Goal: Task Accomplishment & Management: Complete application form

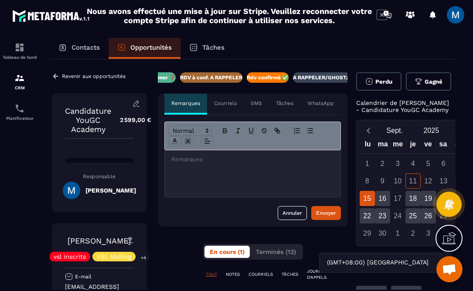
scroll to position [0, 273]
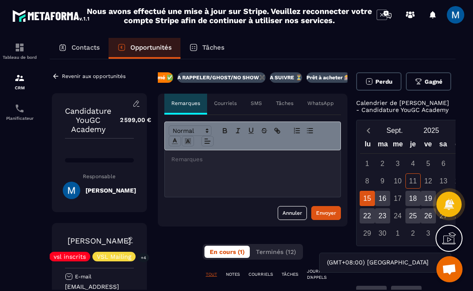
click at [383, 80] on span "Perdu" at bounding box center [383, 81] width 17 height 7
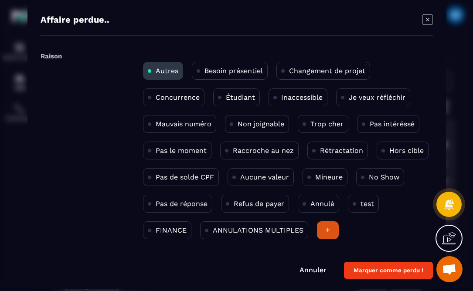
click at [387, 126] on p "Pas intéréssé" at bounding box center [392, 124] width 45 height 8
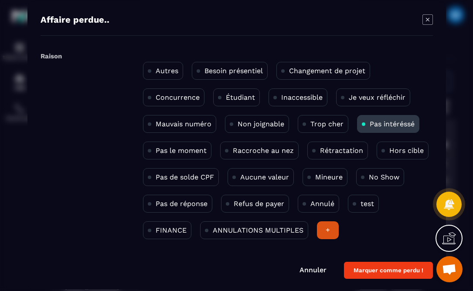
click at [418, 272] on button "Marquer comme perdu !" at bounding box center [388, 270] width 89 height 17
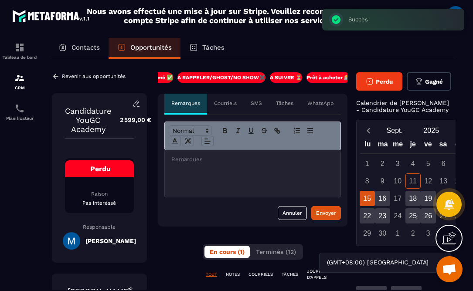
click at [234, 181] on div at bounding box center [253, 173] width 176 height 47
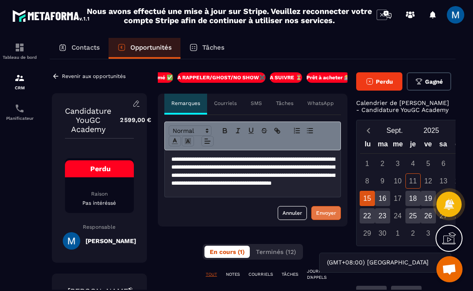
click at [333, 215] on div "Envoyer" at bounding box center [326, 213] width 20 height 9
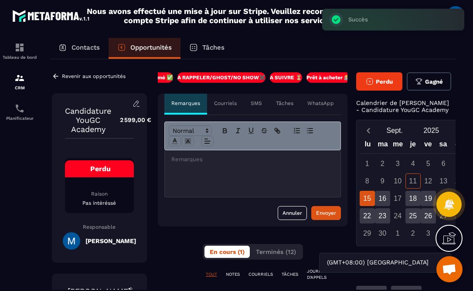
click at [56, 74] on icon at bounding box center [56, 76] width 8 height 8
